Goal: Information Seeking & Learning: Learn about a topic

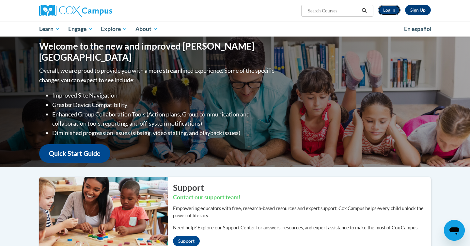
click at [388, 10] on link "Log In" at bounding box center [389, 10] width 23 height 10
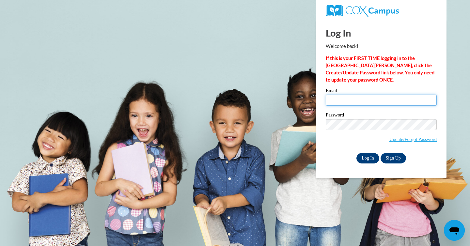
type input "haley.busniewski@franklin.k12.wi.us"
click at [369, 156] on input "Log In" at bounding box center [367, 158] width 23 height 10
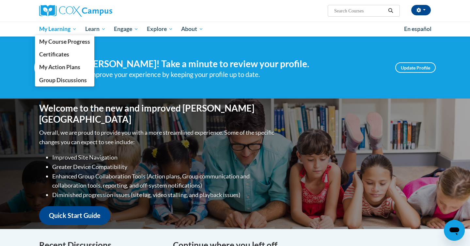
click at [59, 26] on span "My Learning" at bounding box center [58, 29] width 38 height 8
click at [60, 46] on link "My Course Progress" at bounding box center [64, 41] width 59 height 13
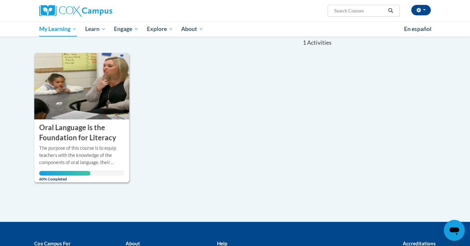
scroll to position [70, 0]
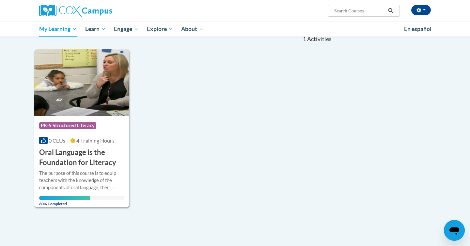
click at [74, 153] on h3 "Oral Language is the Foundation for Literacy" at bounding box center [81, 157] width 85 height 20
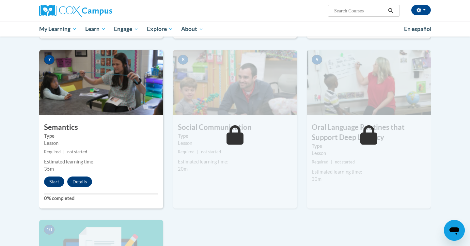
scroll to position [437, 0]
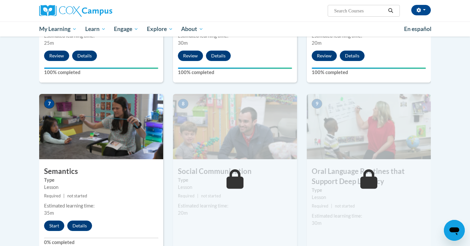
click at [223, 135] on img at bounding box center [235, 126] width 124 height 65
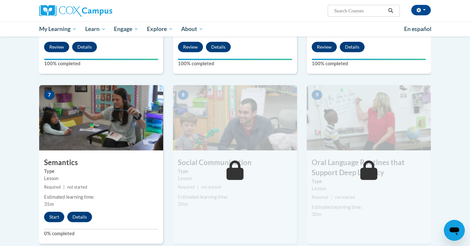
scroll to position [448, 0]
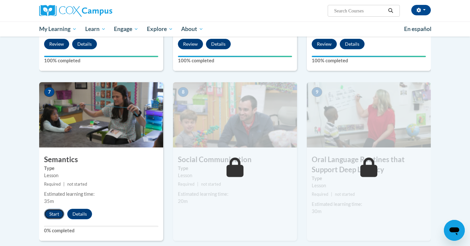
click at [60, 214] on button "Start" at bounding box center [54, 214] width 20 height 10
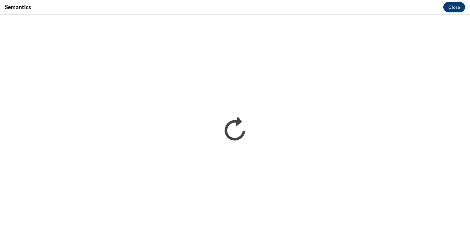
scroll to position [0, 0]
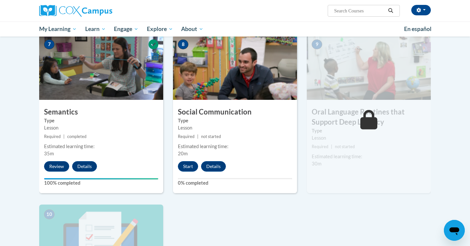
scroll to position [479, 0]
